Goal: Transaction & Acquisition: Purchase product/service

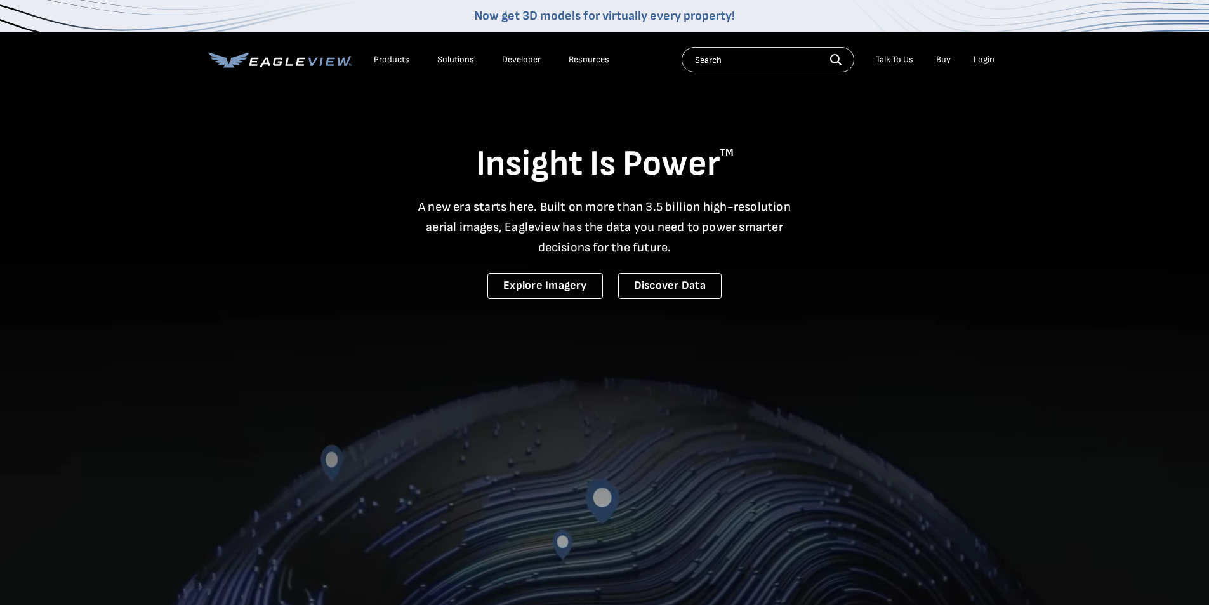
click at [775, 61] on input "text" at bounding box center [768, 59] width 173 height 25
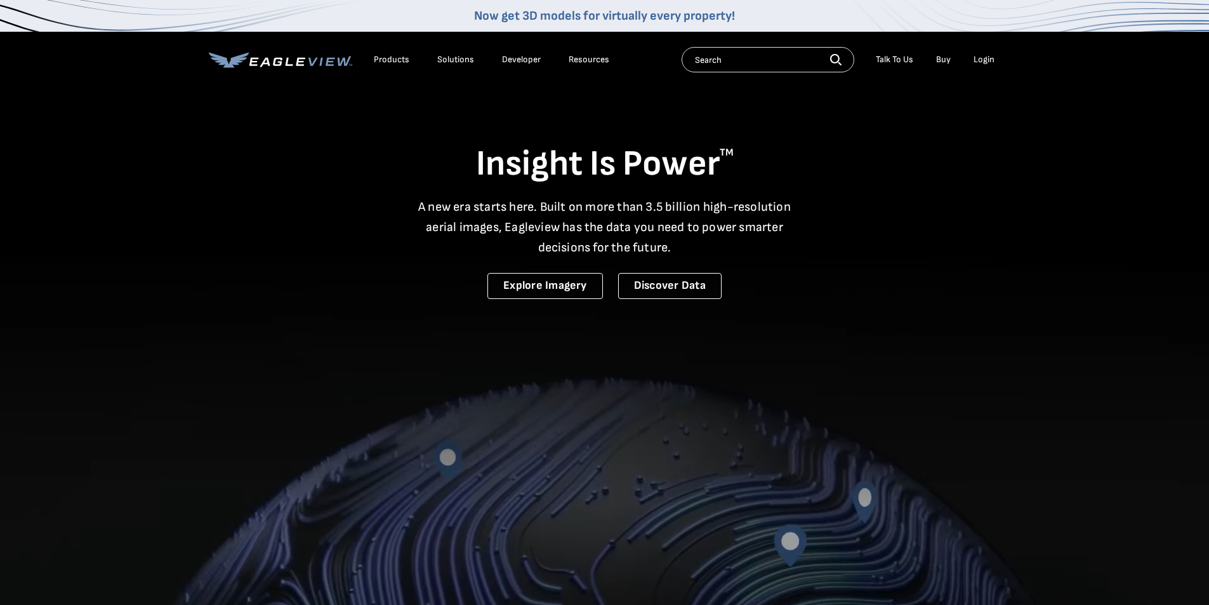
click at [777, 60] on input "text" at bounding box center [768, 59] width 173 height 25
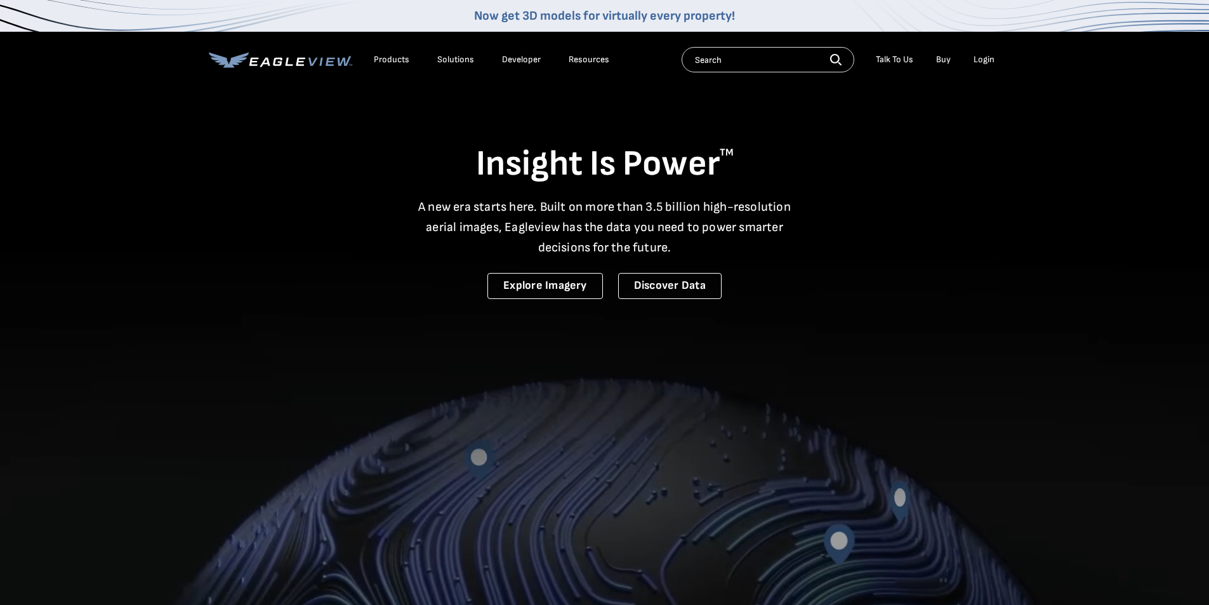
paste input "3729 Windshire Dr SE"
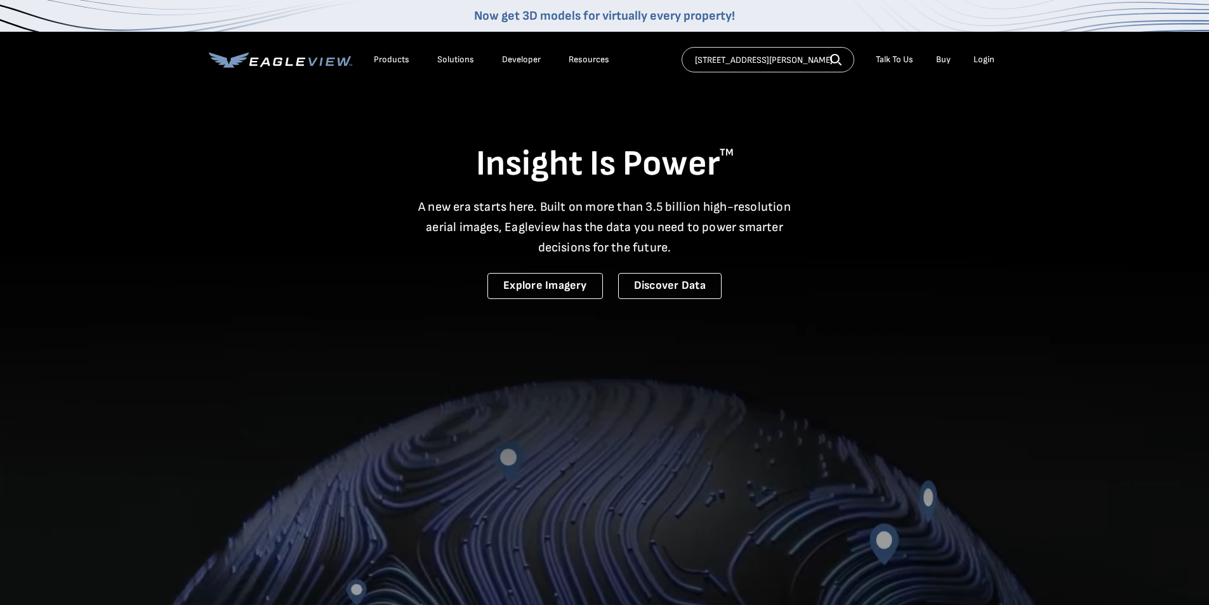
type input "3729 Windshire Dr SE"
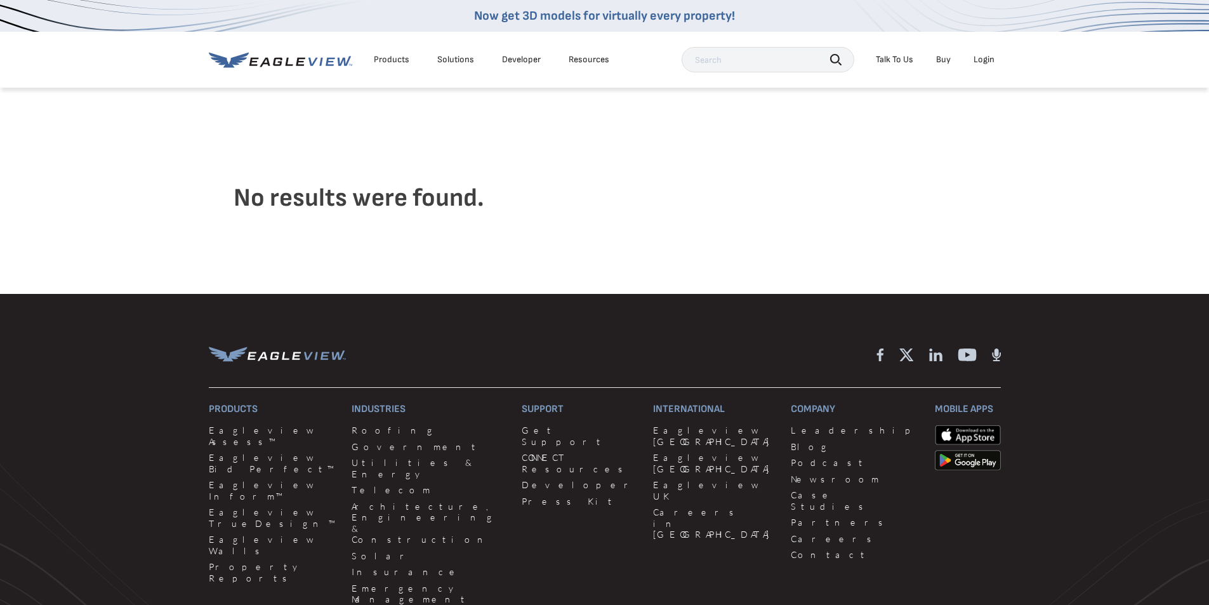
click at [729, 59] on input "text" at bounding box center [768, 59] width 173 height 25
paste input "3729 Windshire Dr SE"
type input "3729 Windshire Dr"
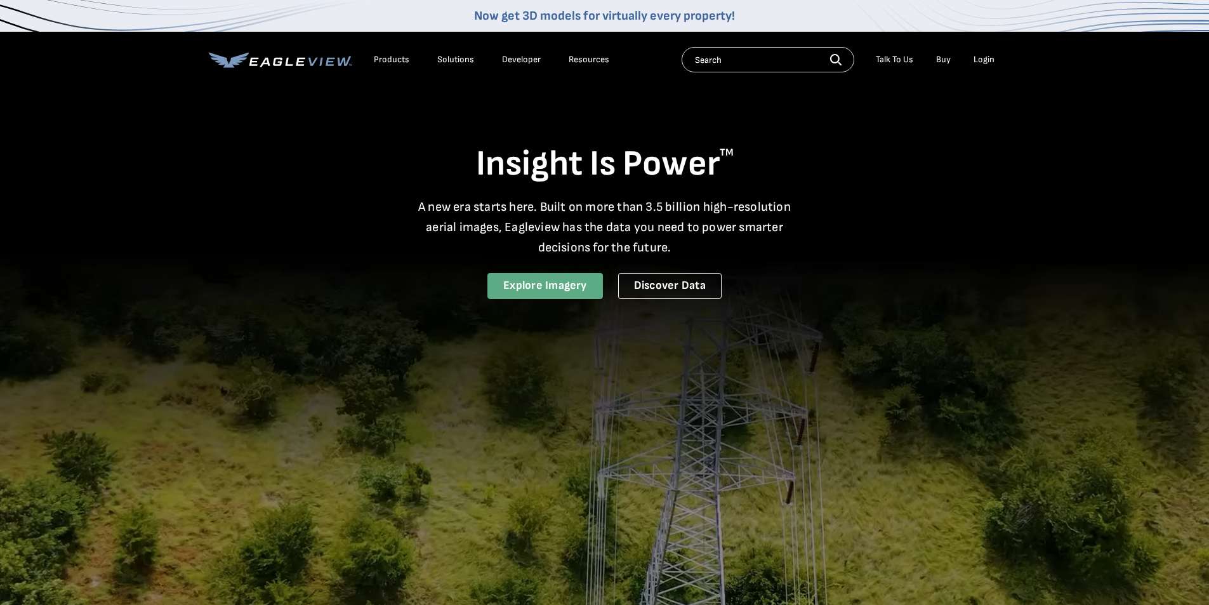
click at [571, 283] on link "Explore Imagery" at bounding box center [545, 286] width 116 height 26
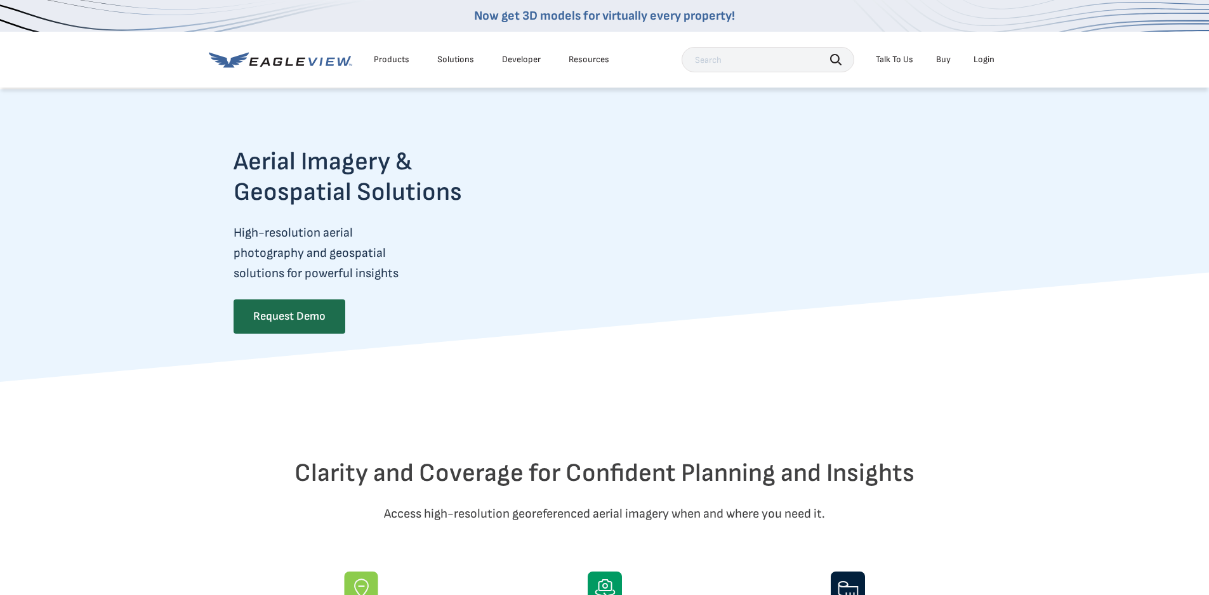
click at [984, 62] on div "Login" at bounding box center [984, 59] width 21 height 11
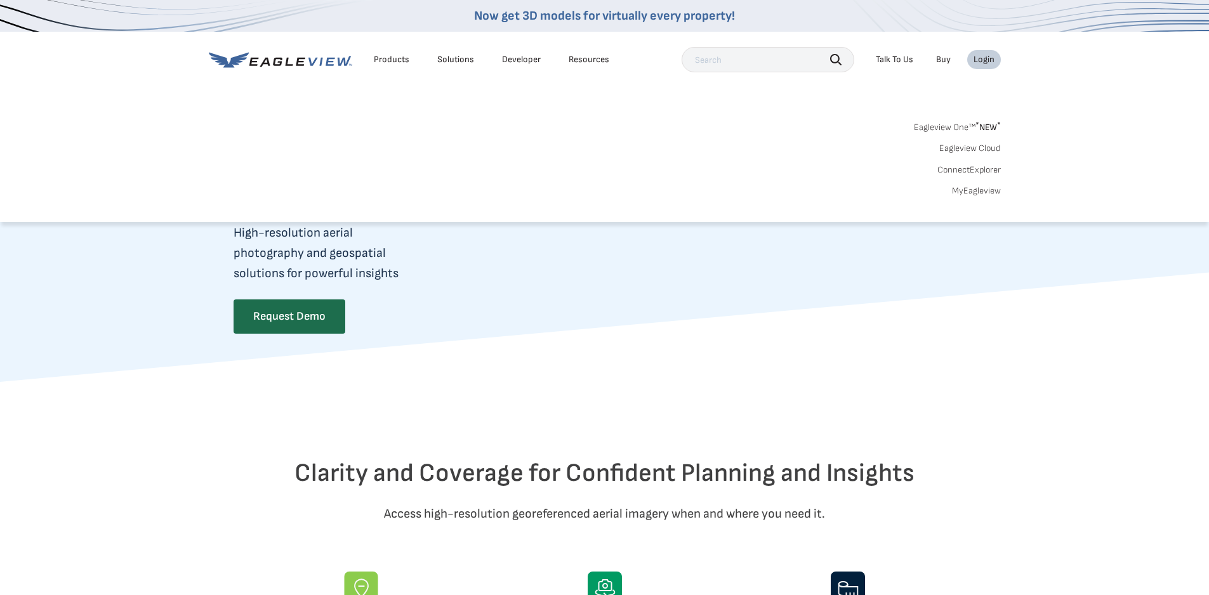
click at [984, 59] on div "Login" at bounding box center [984, 59] width 21 height 11
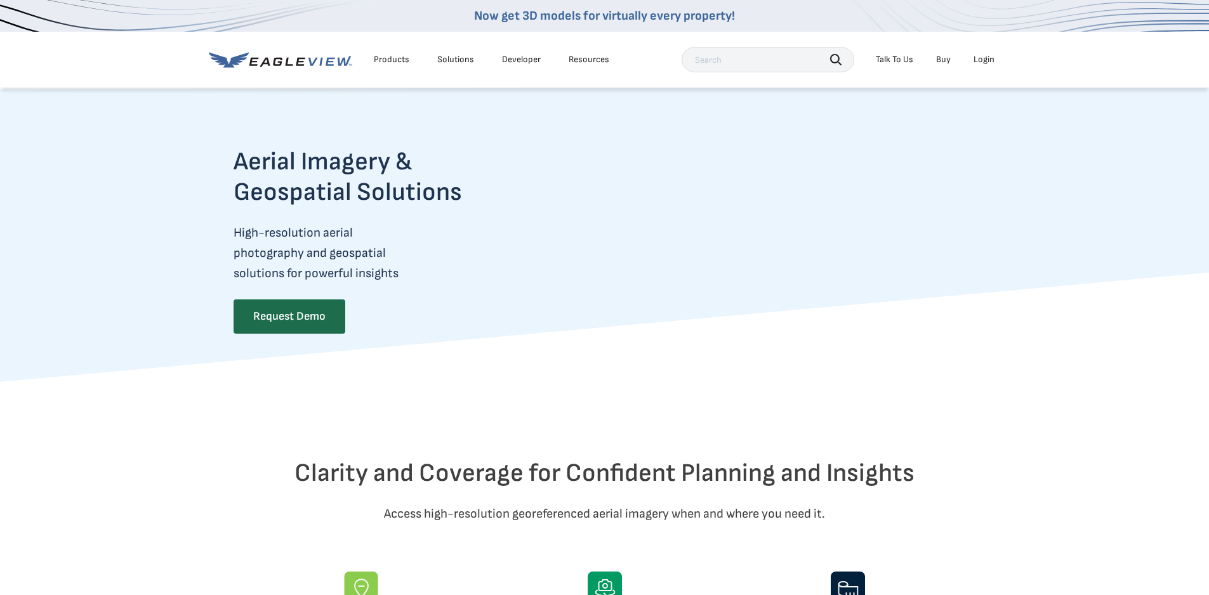
click at [984, 59] on div "Login" at bounding box center [984, 59] width 21 height 11
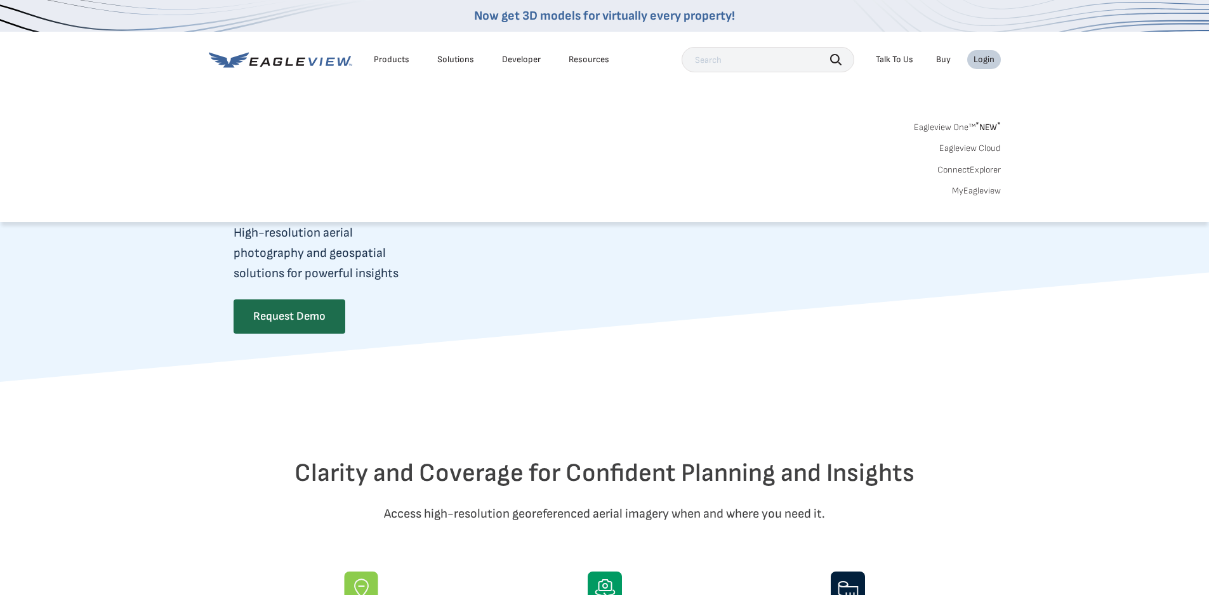
click at [974, 190] on link "MyEagleview" at bounding box center [976, 190] width 49 height 11
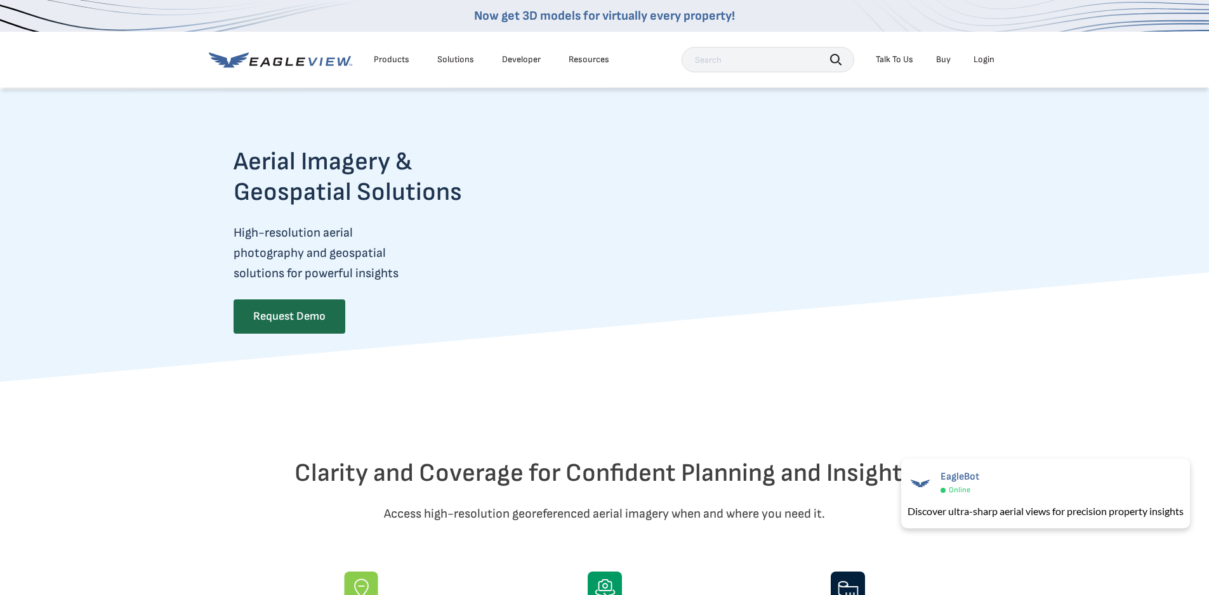
click at [992, 59] on div "Login" at bounding box center [984, 59] width 21 height 11
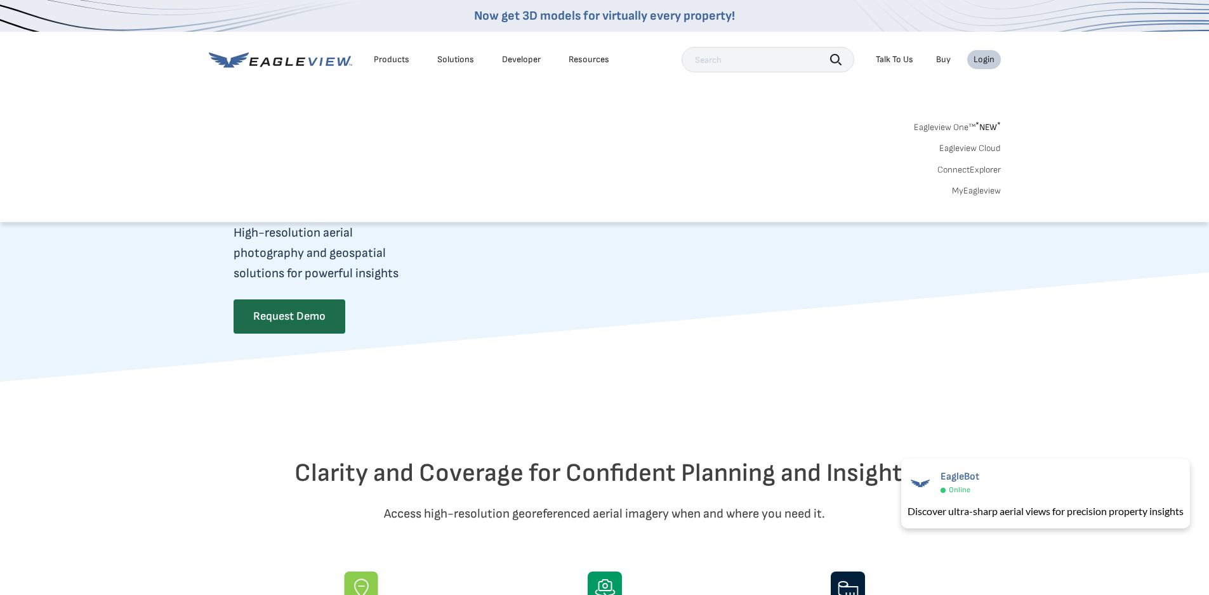
click at [981, 189] on link "MyEagleview" at bounding box center [976, 190] width 49 height 11
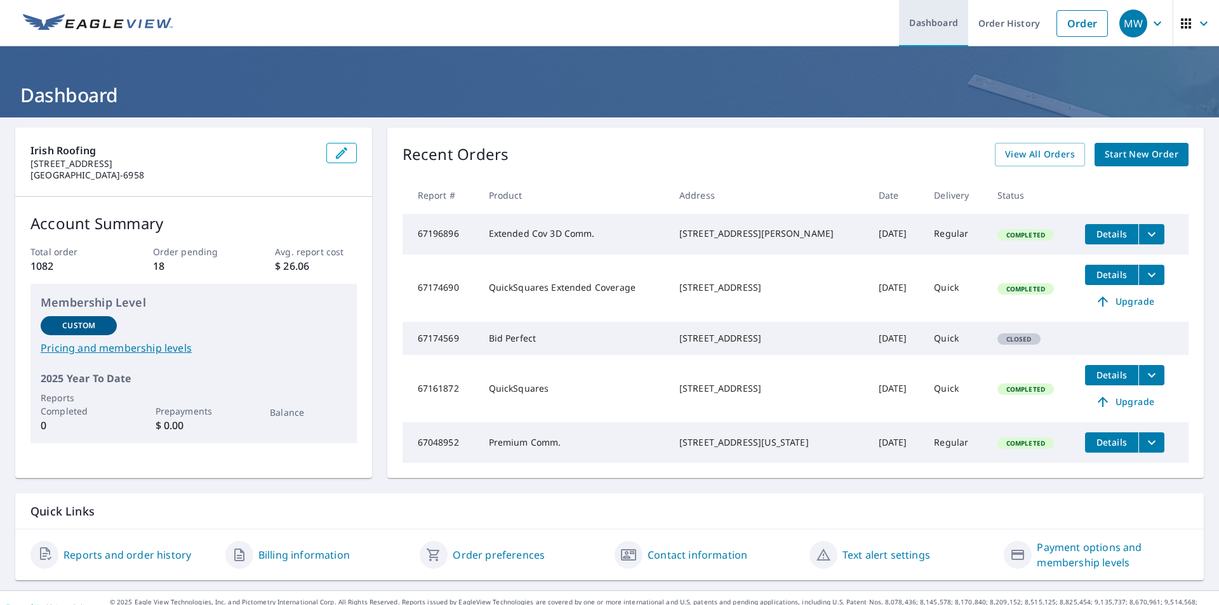
click at [935, 20] on link "Dashboard" at bounding box center [933, 23] width 69 height 46
click at [1070, 21] on link "Order" at bounding box center [1081, 23] width 51 height 27
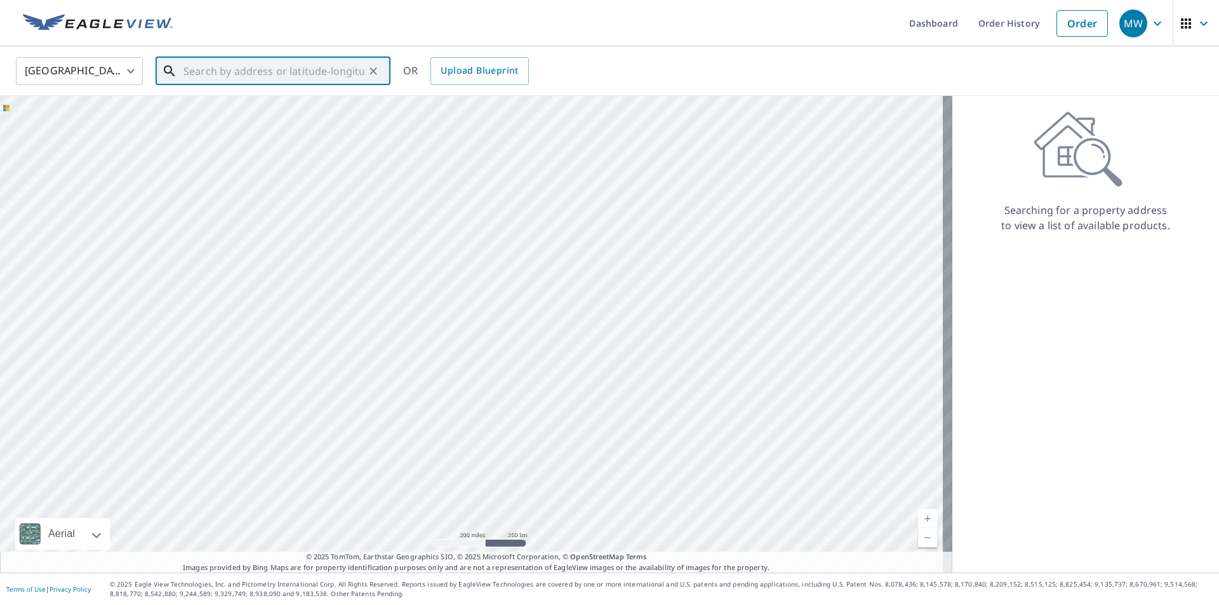
click at [288, 66] on input "text" at bounding box center [273, 71] width 181 height 36
paste input "[STREET_ADDRESS][PERSON_NAME]"
click at [253, 112] on span "[STREET_ADDRESS][PERSON_NAME]" at bounding box center [280, 107] width 199 height 15
type input "[STREET_ADDRESS]"
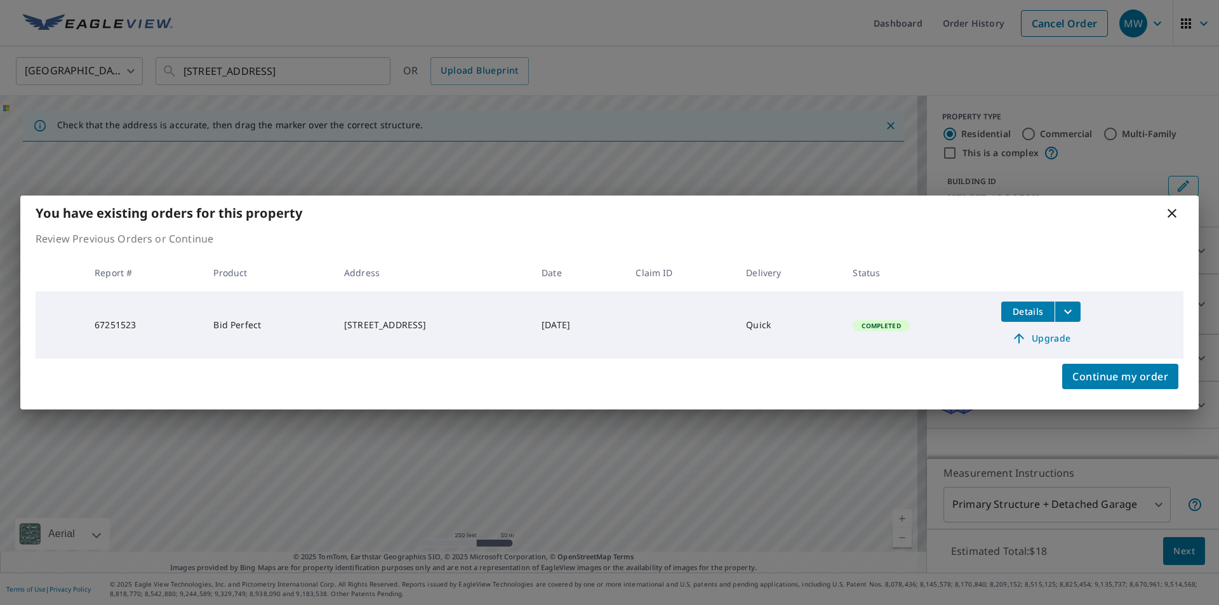
click at [1172, 211] on icon at bounding box center [1171, 213] width 15 height 15
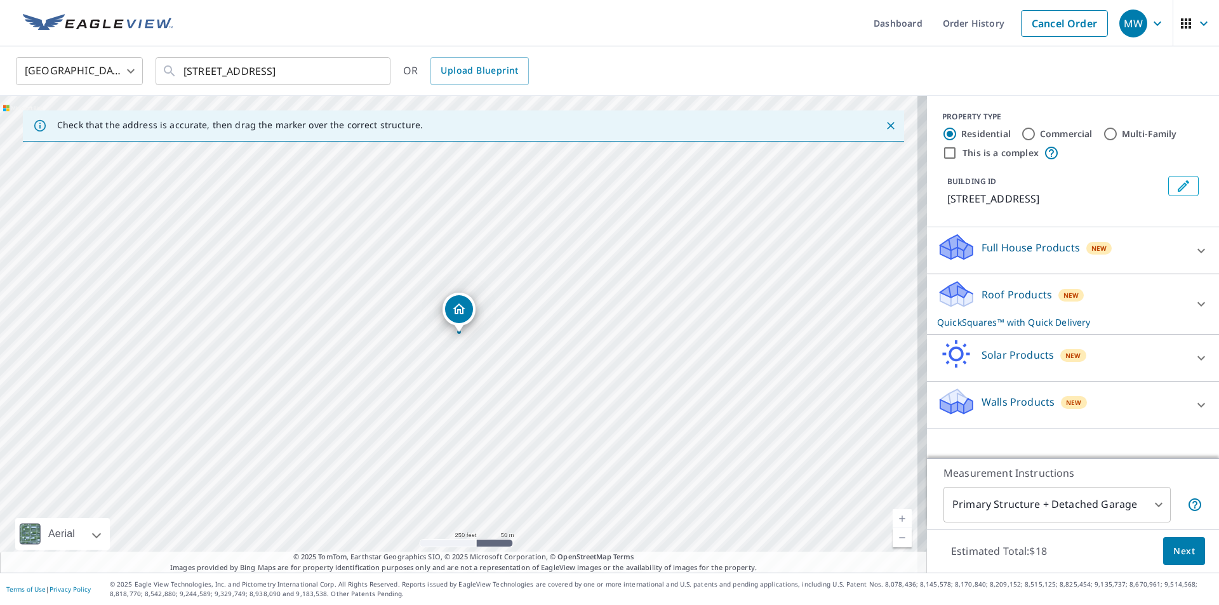
click at [1020, 302] on p "Roof Products" at bounding box center [1016, 294] width 70 height 15
